Goal: Information Seeking & Learning: Check status

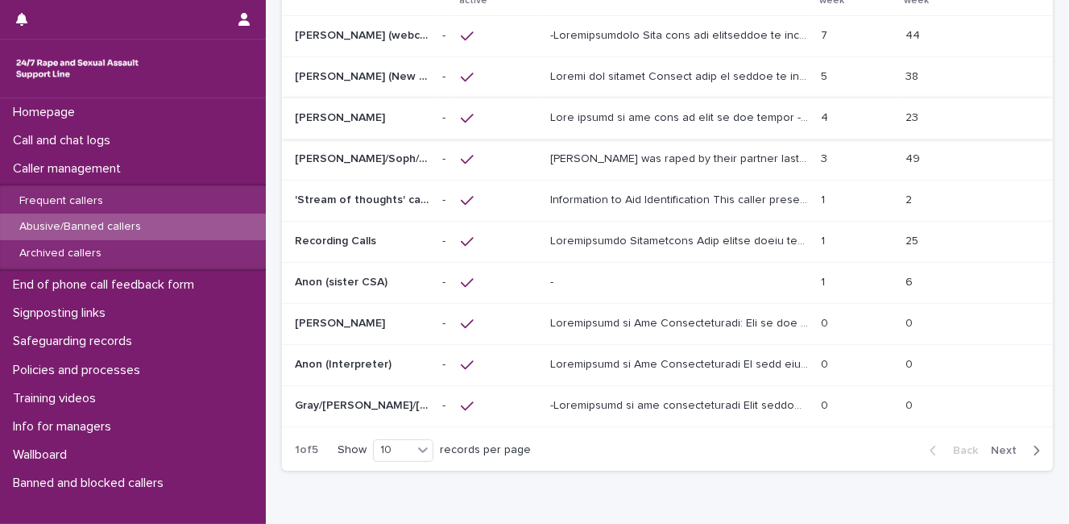
scroll to position [145, 0]
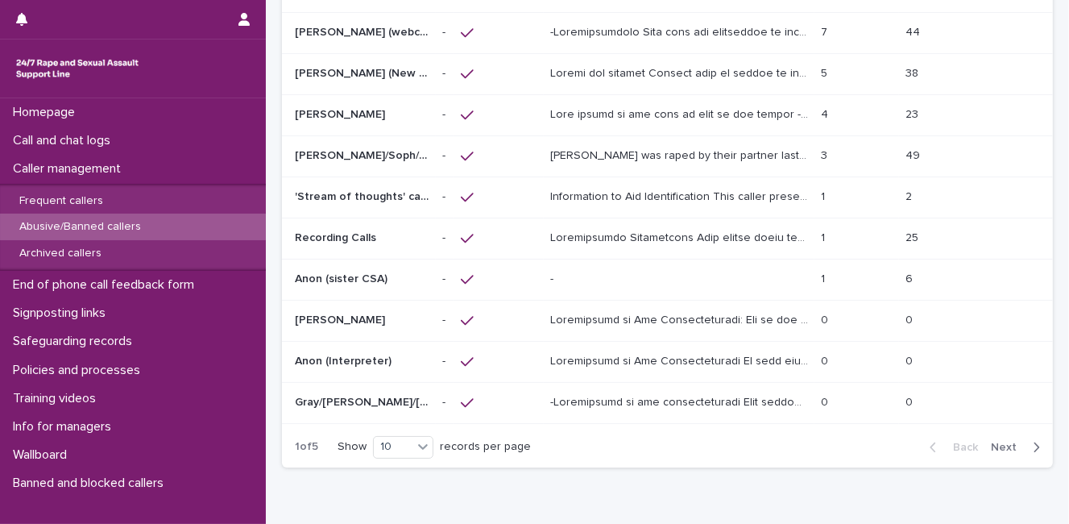
click at [376, 273] on p "Anon (sister CSA)" at bounding box center [343, 277] width 96 height 17
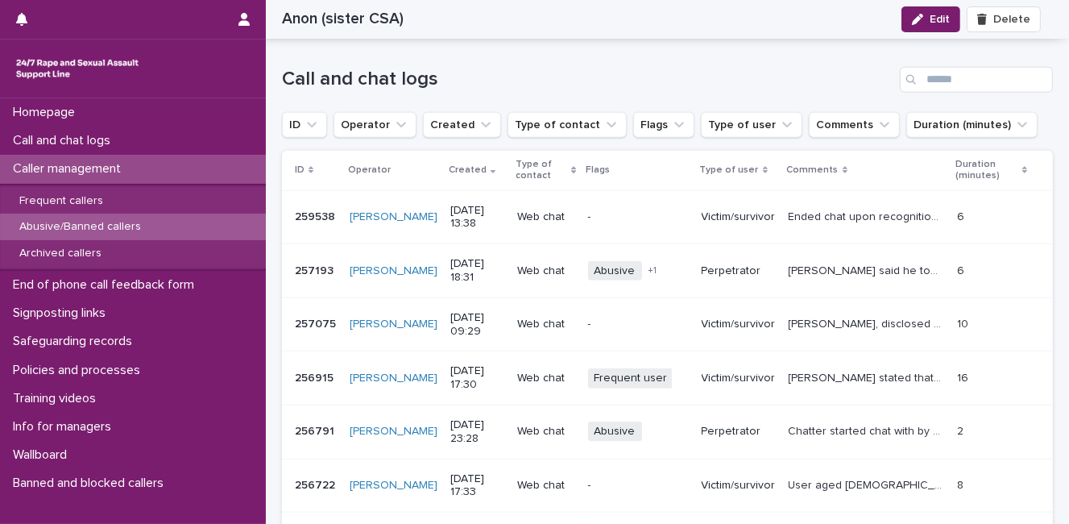
scroll to position [1576, 0]
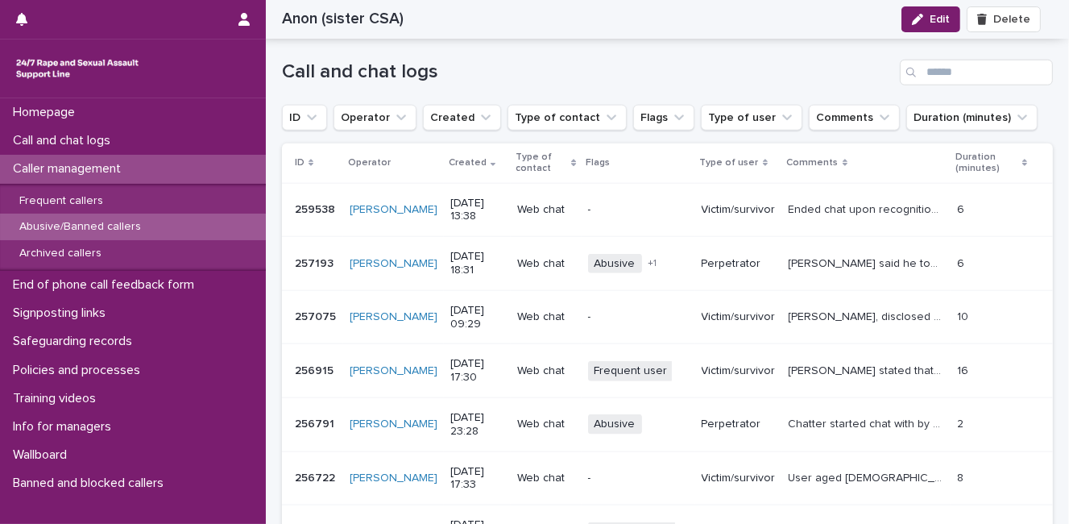
click at [826, 213] on p "Ended chat upon recognition of banned FU" at bounding box center [869, 208] width 160 height 17
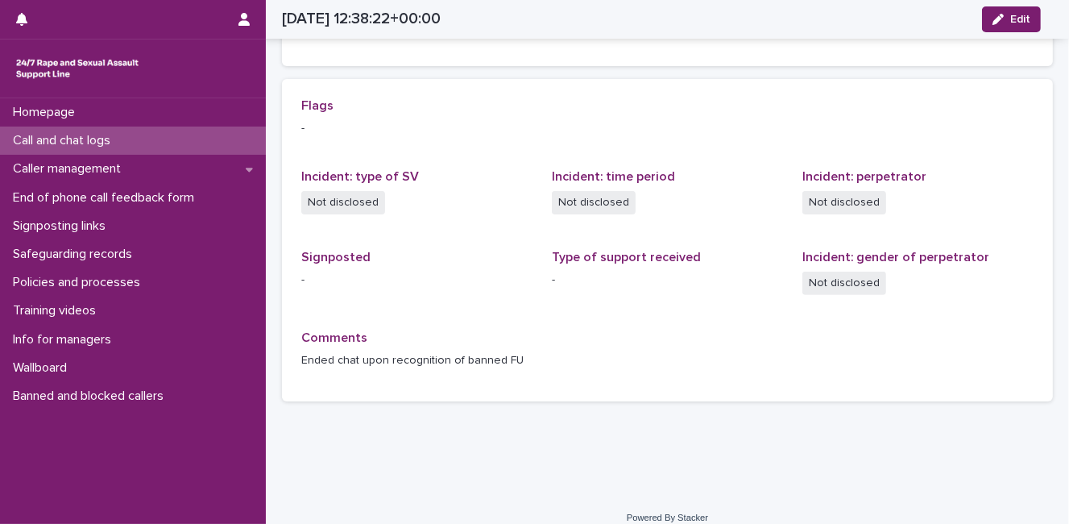
scroll to position [445, 0]
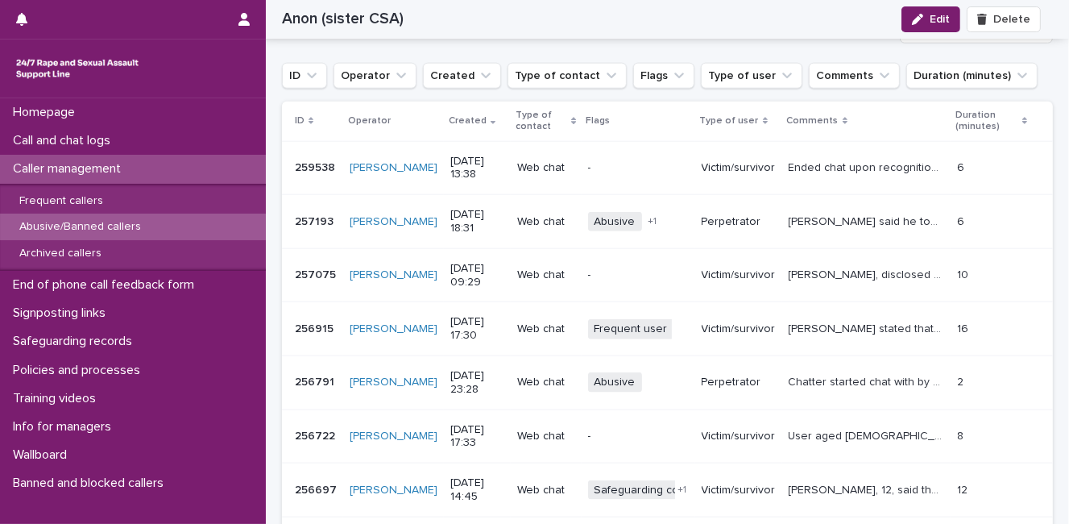
scroll to position [1627, 0]
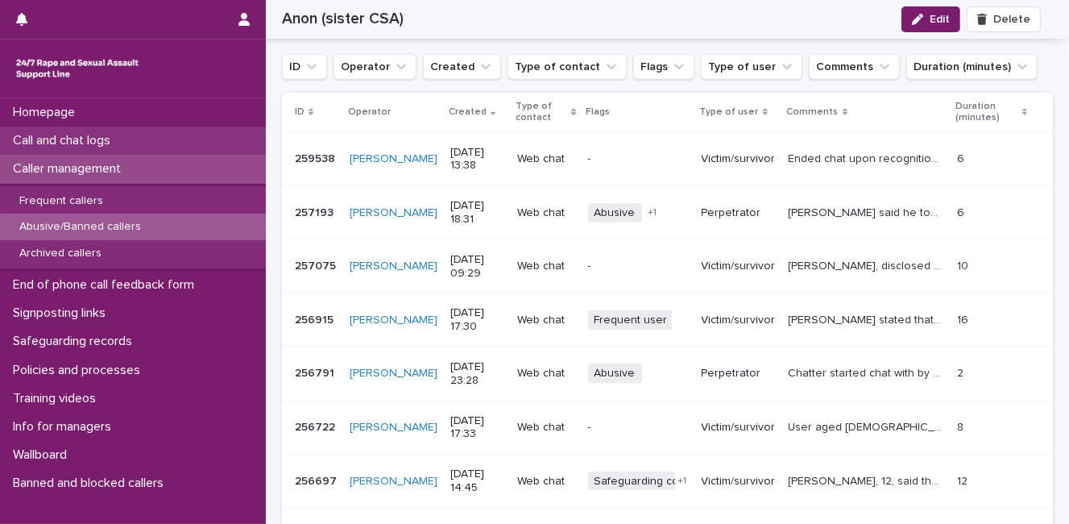
click at [126, 133] on div "Call and chat logs" at bounding box center [133, 140] width 266 height 28
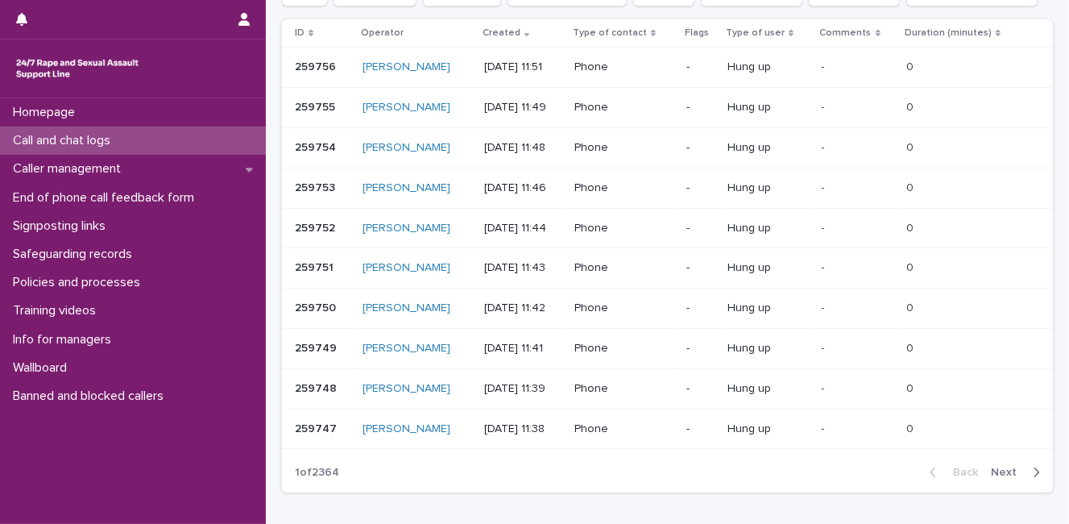
scroll to position [259, 0]
click at [1005, 471] on span "Next" at bounding box center [1008, 470] width 35 height 11
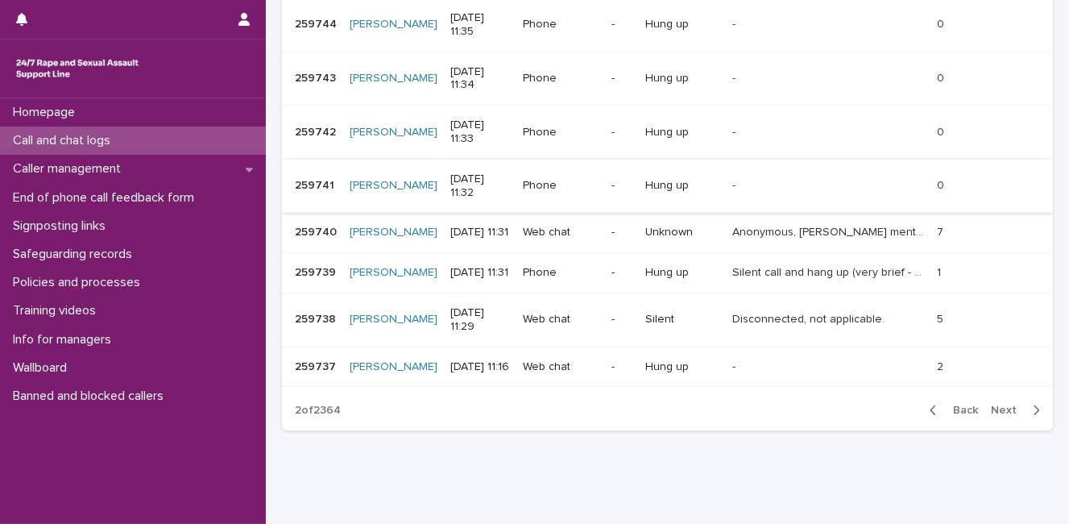
scroll to position [429, 0]
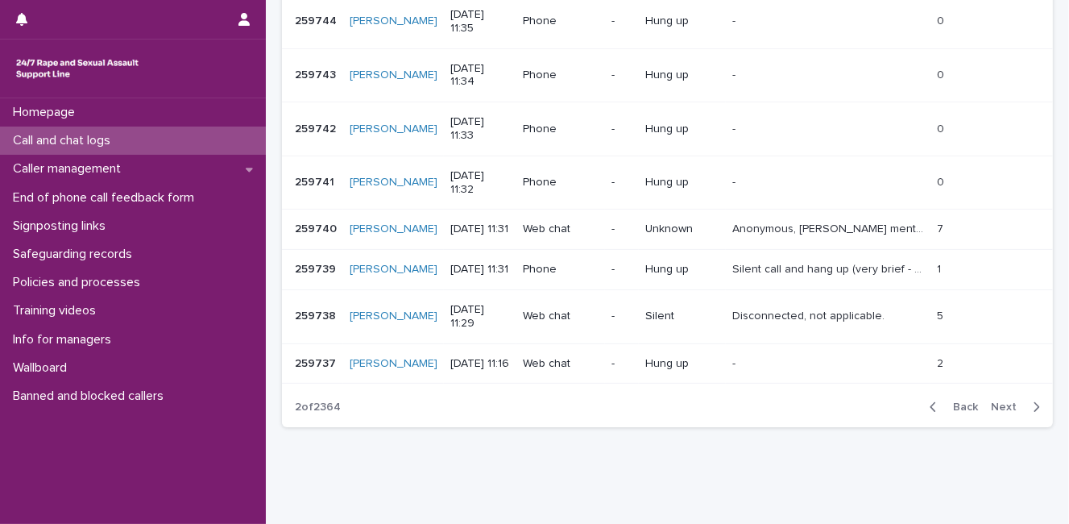
click at [1006, 412] on span "Next" at bounding box center [1008, 406] width 35 height 11
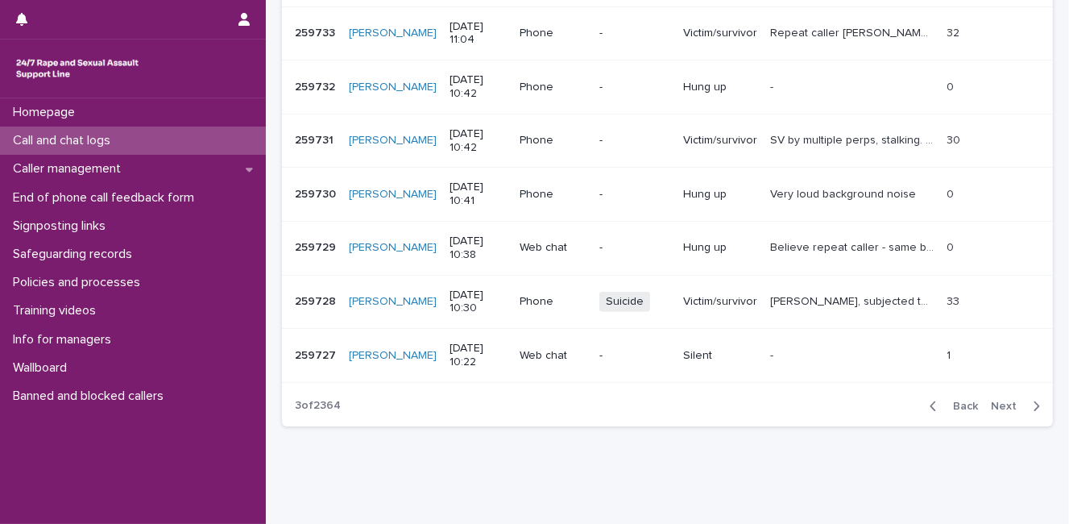
scroll to position [482, 0]
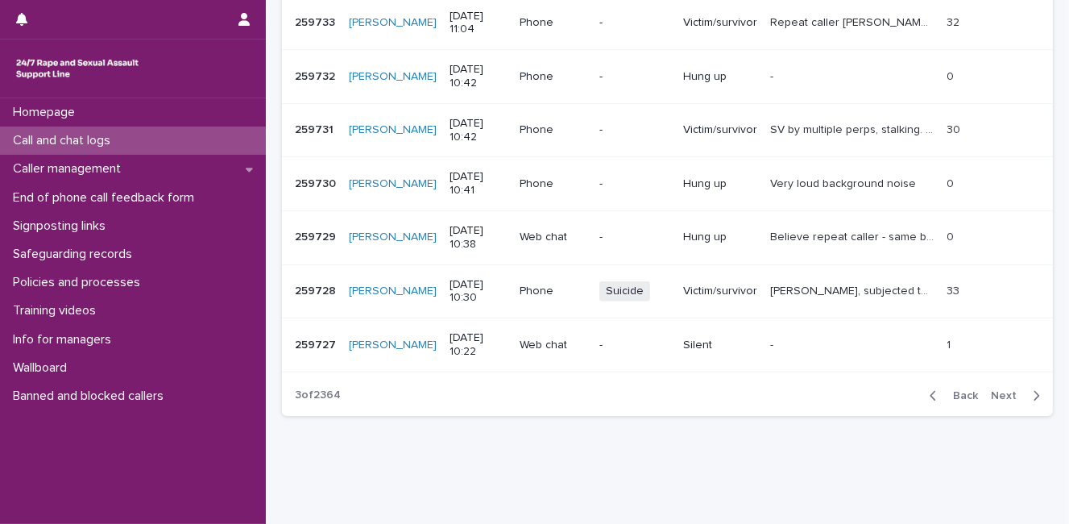
click at [949, 391] on span "Back" at bounding box center [960, 395] width 35 height 11
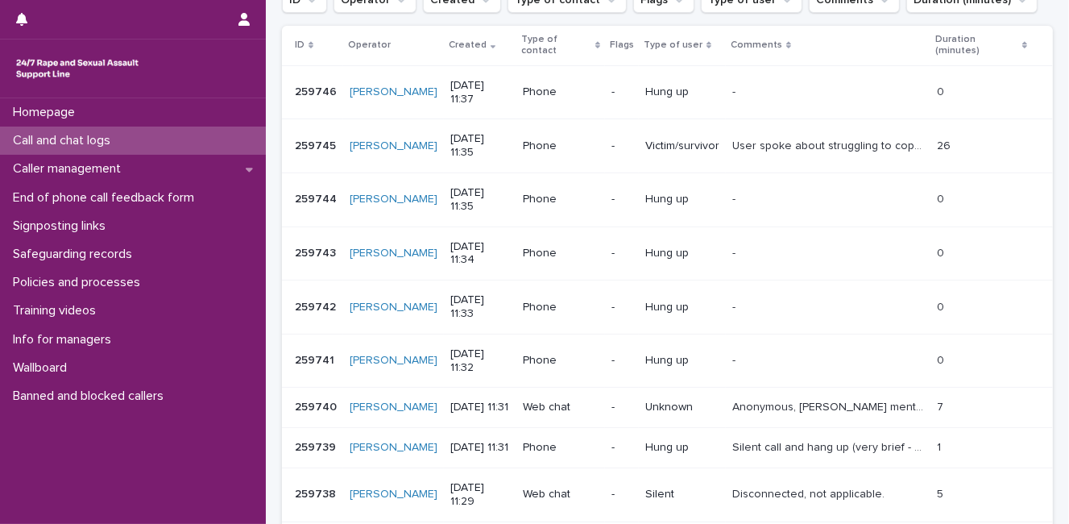
scroll to position [483, 0]
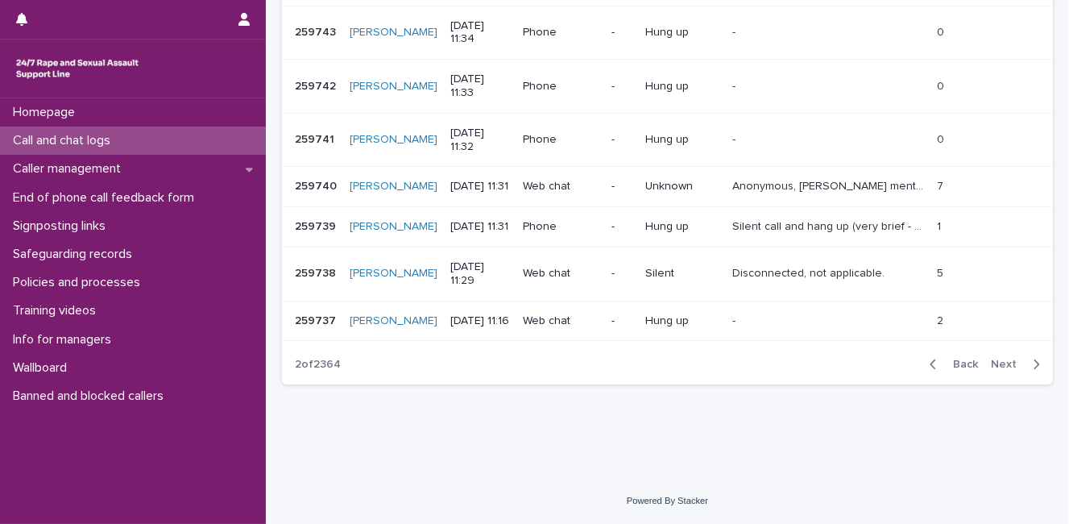
click at [951, 359] on span "Back" at bounding box center [960, 364] width 35 height 11
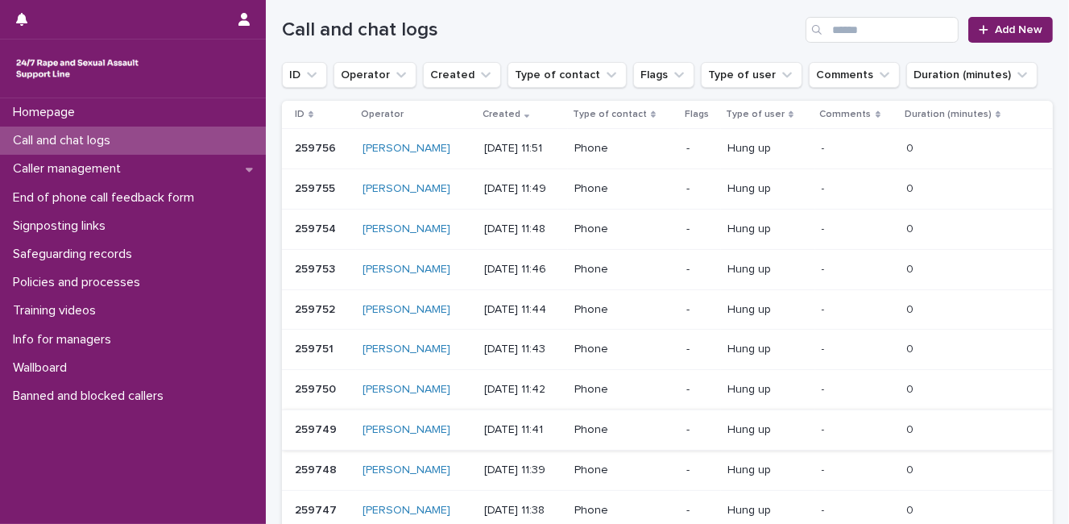
scroll to position [176, 0]
